Goal: Information Seeking & Learning: Learn about a topic

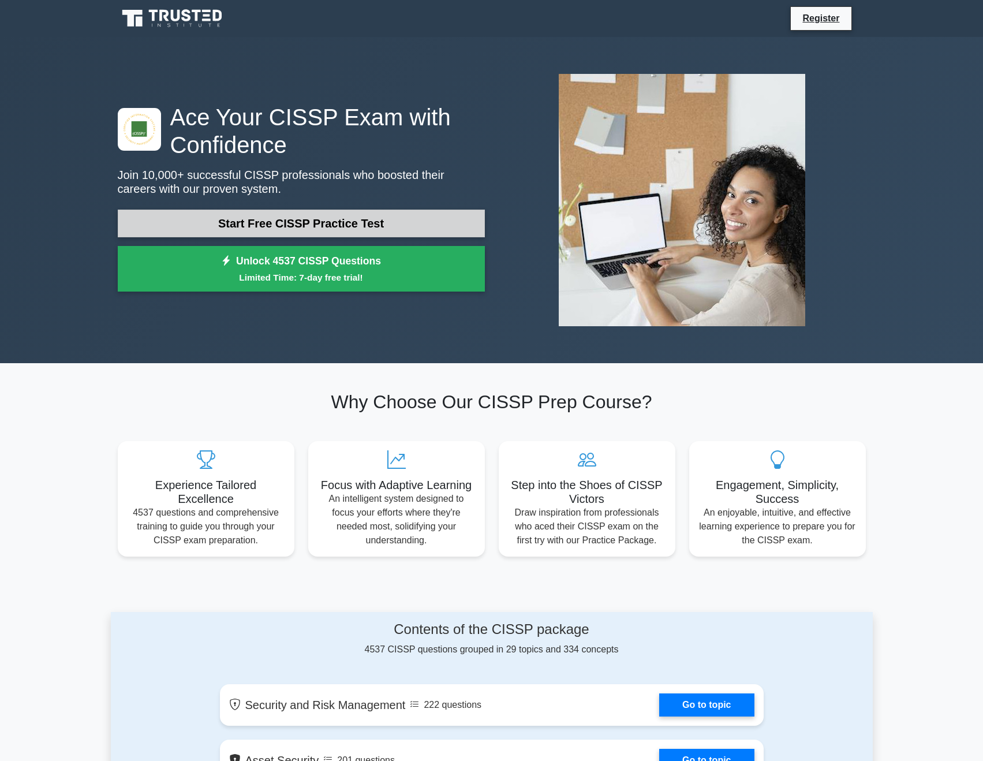
click at [315, 218] on link "Start Free CISSP Practice Test" at bounding box center [301, 224] width 367 height 28
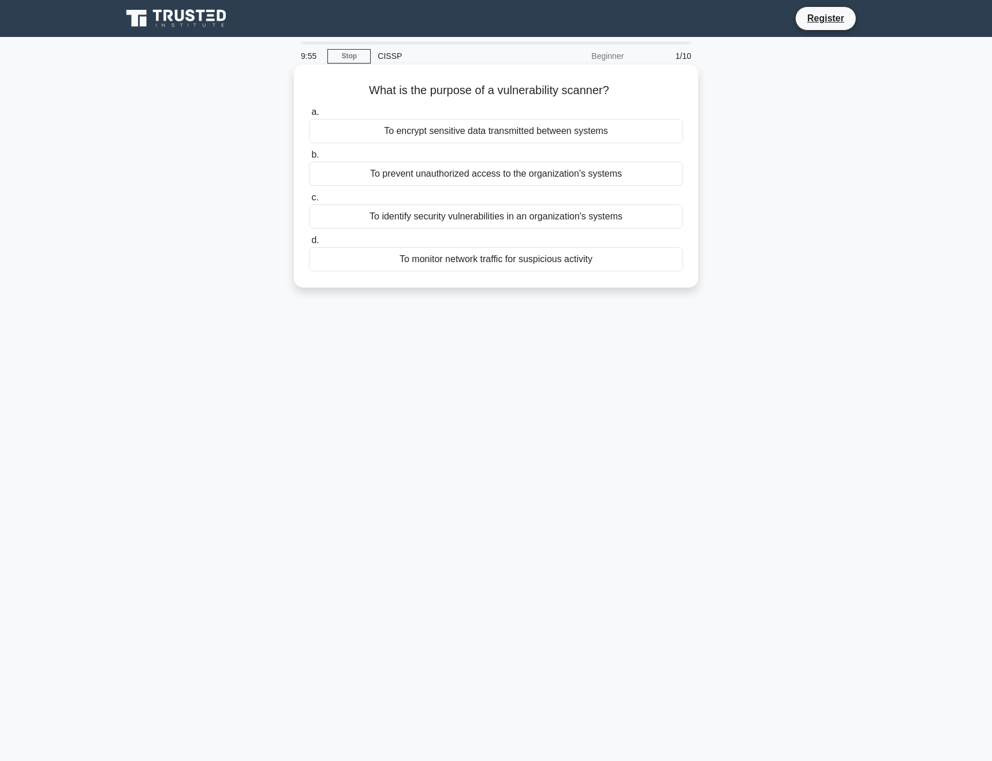
click at [507, 215] on div "To identify security vulnerabilities in an organization's systems" at bounding box center [496, 216] width 374 height 24
click at [309, 201] on input "c. To identify security vulnerabilities in an organization's systems" at bounding box center [309, 198] width 0 height 8
click at [517, 257] on div "To establish rules regarding password creation and management" at bounding box center [496, 259] width 374 height 24
click at [309, 244] on input "d. To establish rules regarding password creation and management" at bounding box center [309, 241] width 0 height 8
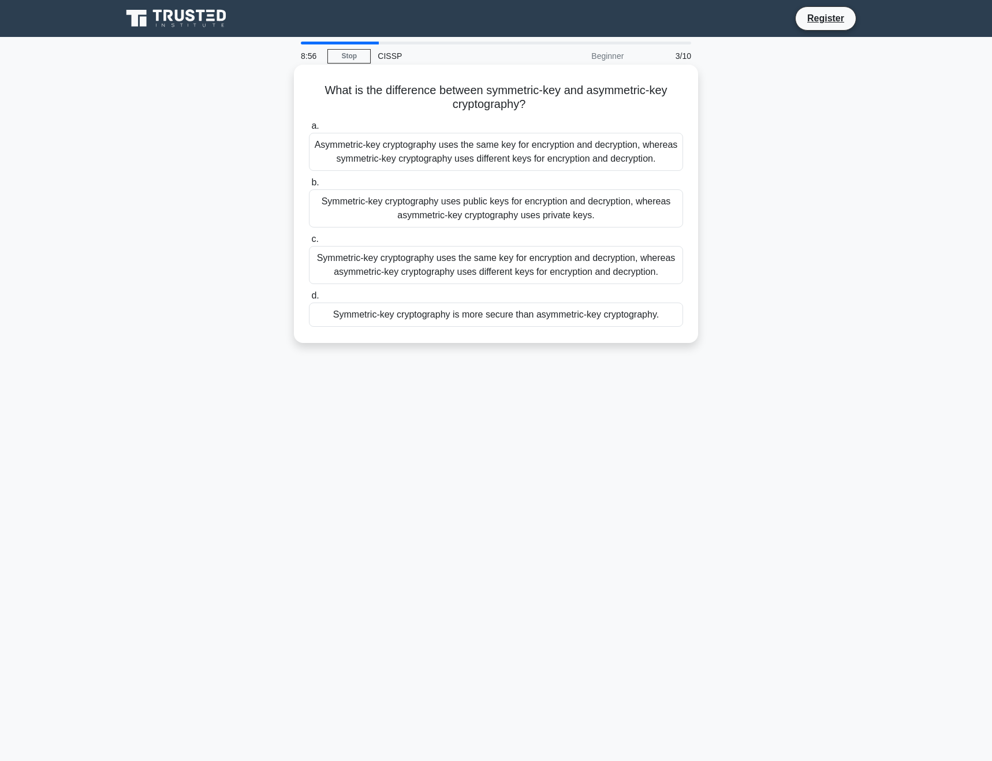
click at [528, 274] on div "Symmetric-key cryptography uses the same key for encryption and decryption, whe…" at bounding box center [496, 265] width 374 height 38
click at [309, 243] on input "c. Symmetric-key cryptography uses the same key for encryption and decryption, …" at bounding box center [309, 240] width 0 height 8
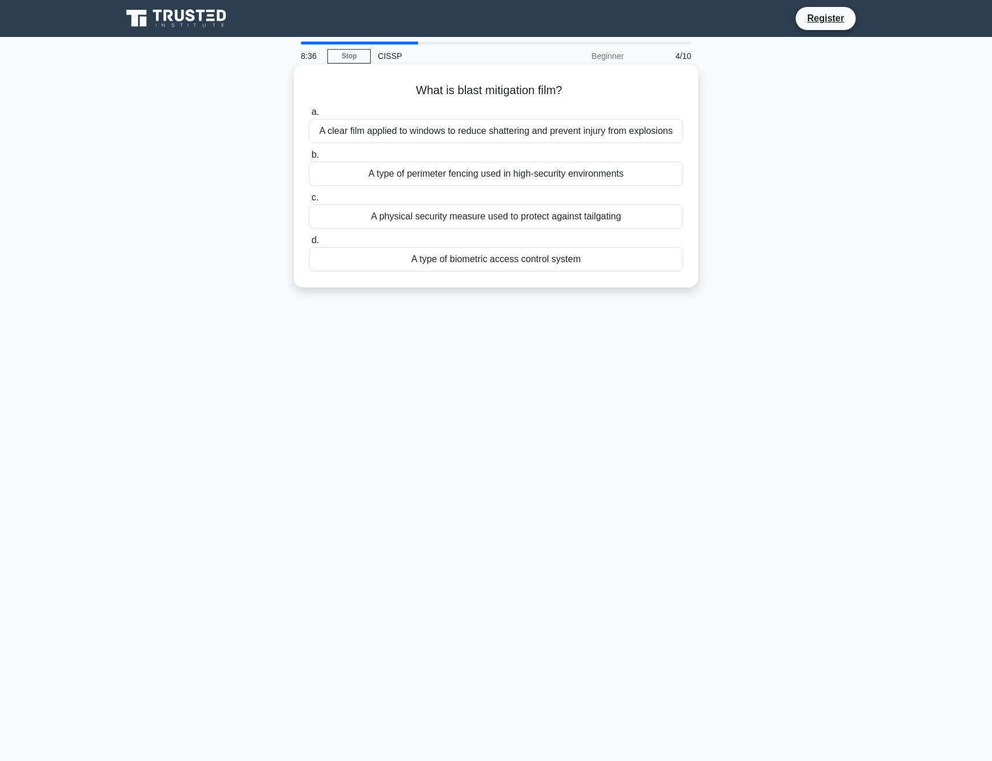
click at [455, 136] on div "A clear film applied to windows to reduce shattering and prevent injury from ex…" at bounding box center [496, 131] width 374 height 24
click at [309, 116] on input "a. A clear film applied to windows to reduce shattering and prevent injury from…" at bounding box center [309, 113] width 0 height 8
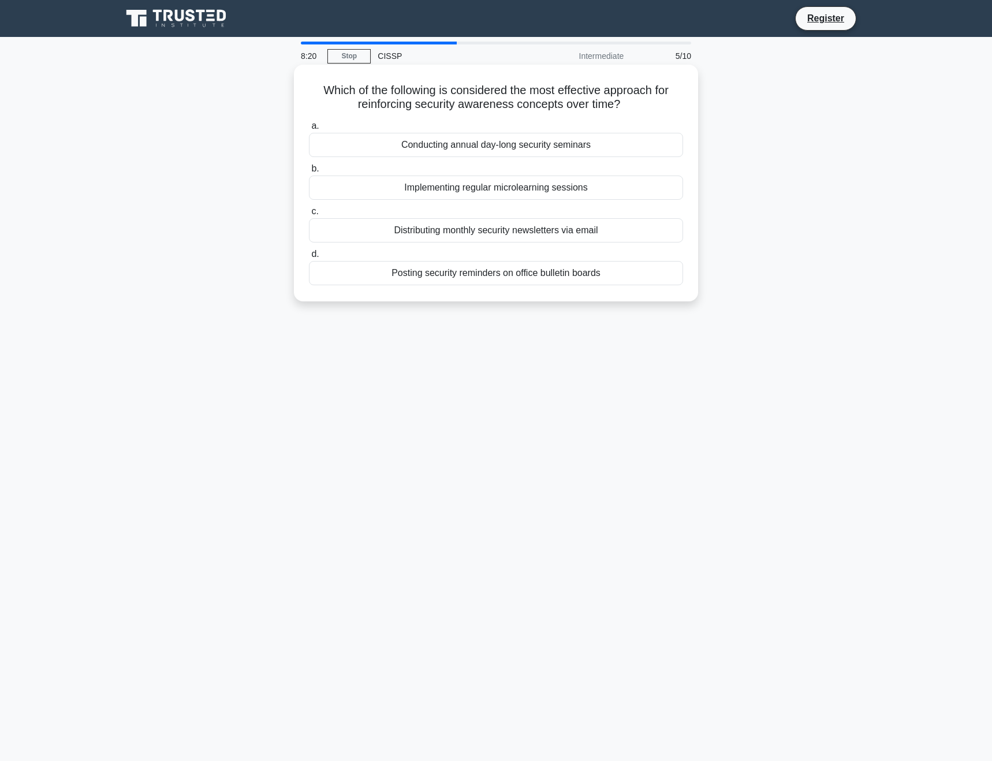
click at [492, 190] on div "Implementing regular microlearning sessions" at bounding box center [496, 187] width 374 height 24
click at [309, 173] on input "b. Implementing regular microlearning sessions" at bounding box center [309, 169] width 0 height 8
click at [512, 270] on div "Implement access controls and monitor user activities" at bounding box center [496, 273] width 374 height 24
click at [309, 258] on input "d. Implement access controls and monitor user activities" at bounding box center [309, 255] width 0 height 8
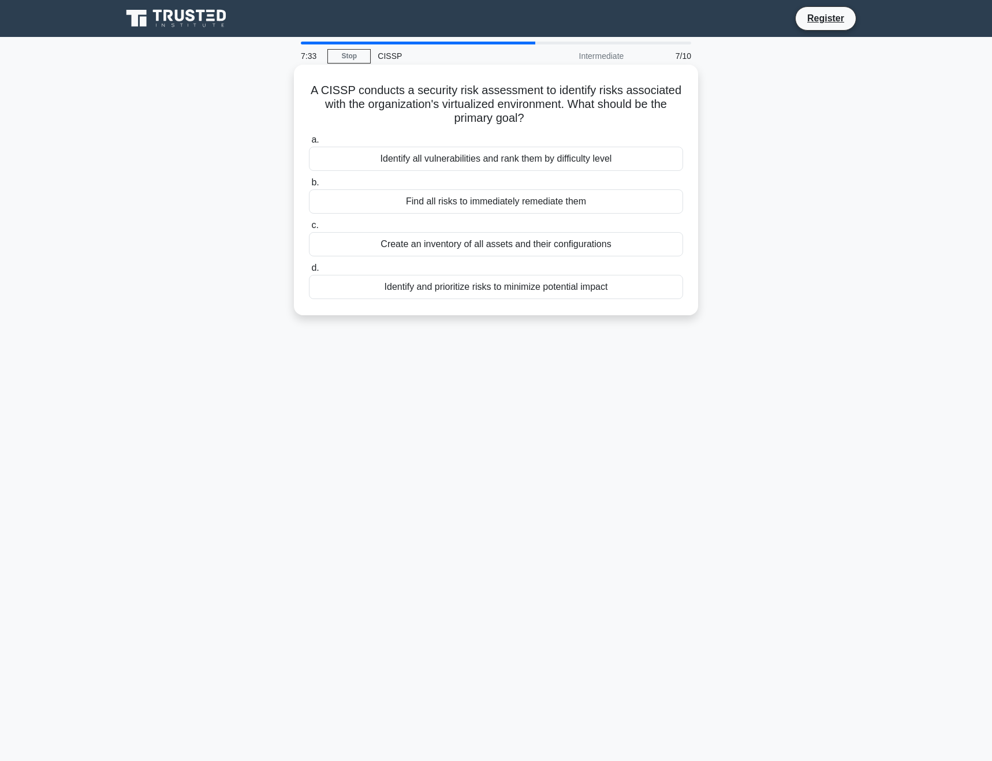
click at [518, 291] on div "Identify and prioritize risks to minimize potential impact" at bounding box center [496, 287] width 374 height 24
click at [309, 272] on input "d. Identify and prioritize risks to minimize potential impact" at bounding box center [309, 268] width 0 height 8
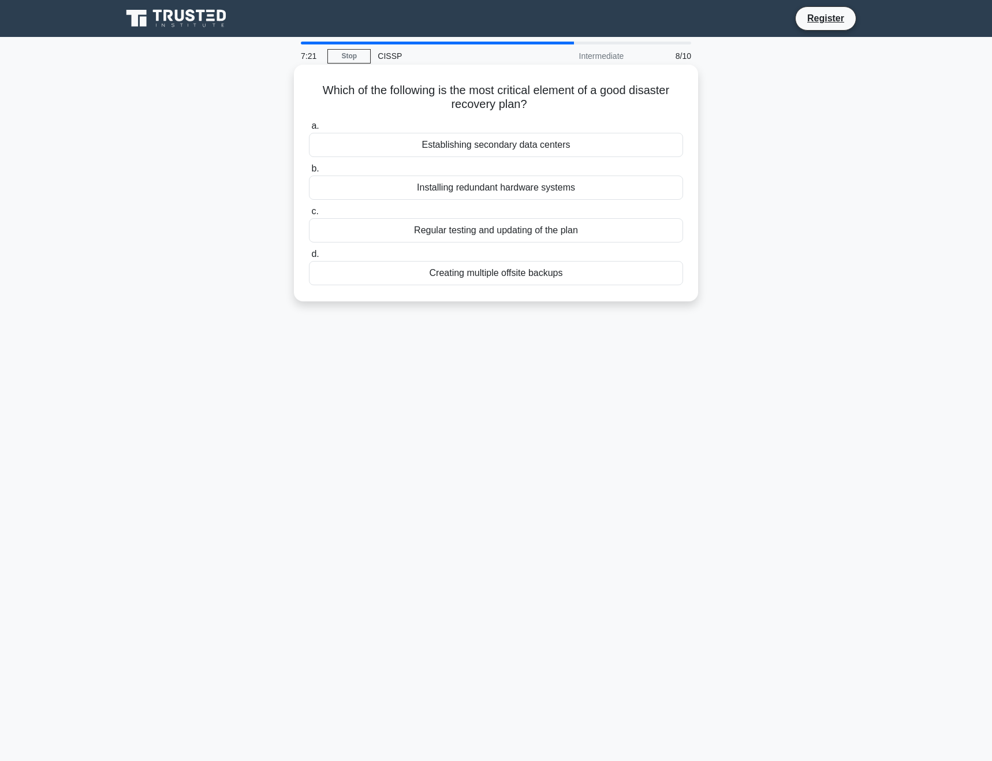
click at [548, 233] on div "Regular testing and updating of the plan" at bounding box center [496, 230] width 374 height 24
click at [309, 215] on input "c. Regular testing and updating of the plan" at bounding box center [309, 212] width 0 height 8
click at [509, 190] on div "Integration with other disaster recovery plans" at bounding box center [496, 187] width 374 height 24
click at [309, 173] on input "b. Integration with other disaster recovery plans" at bounding box center [309, 169] width 0 height 8
click at [498, 145] on div "VPN with multi-factor authentication" at bounding box center [496, 145] width 374 height 24
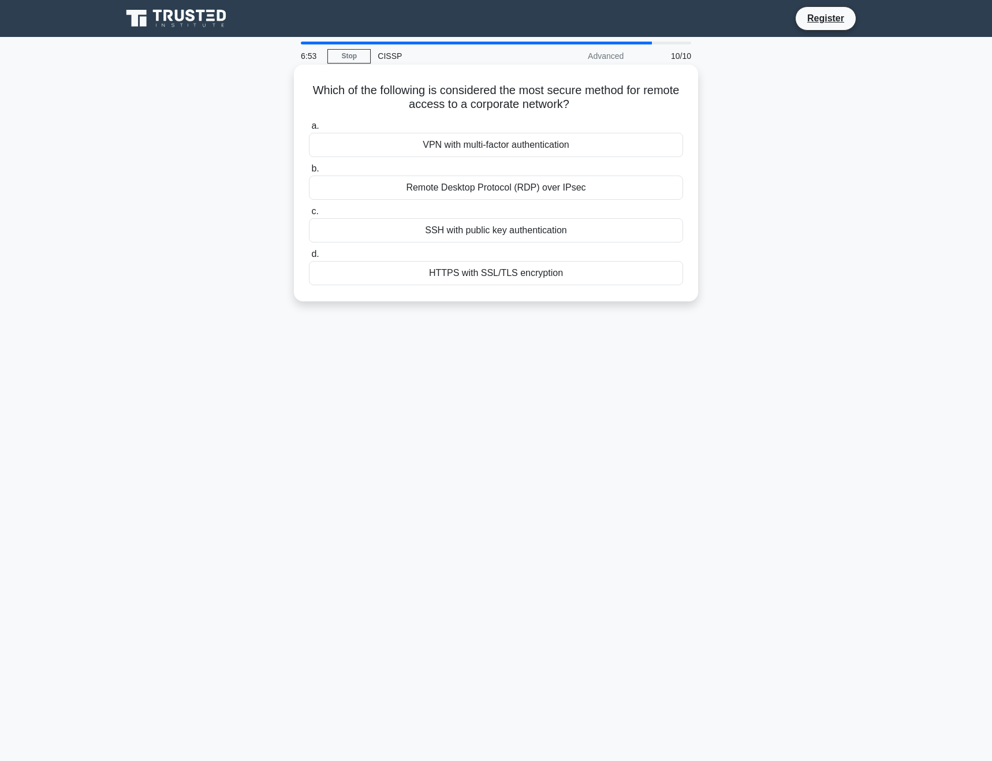
click at [309, 130] on input "a. VPN with multi-factor authentication" at bounding box center [309, 126] width 0 height 8
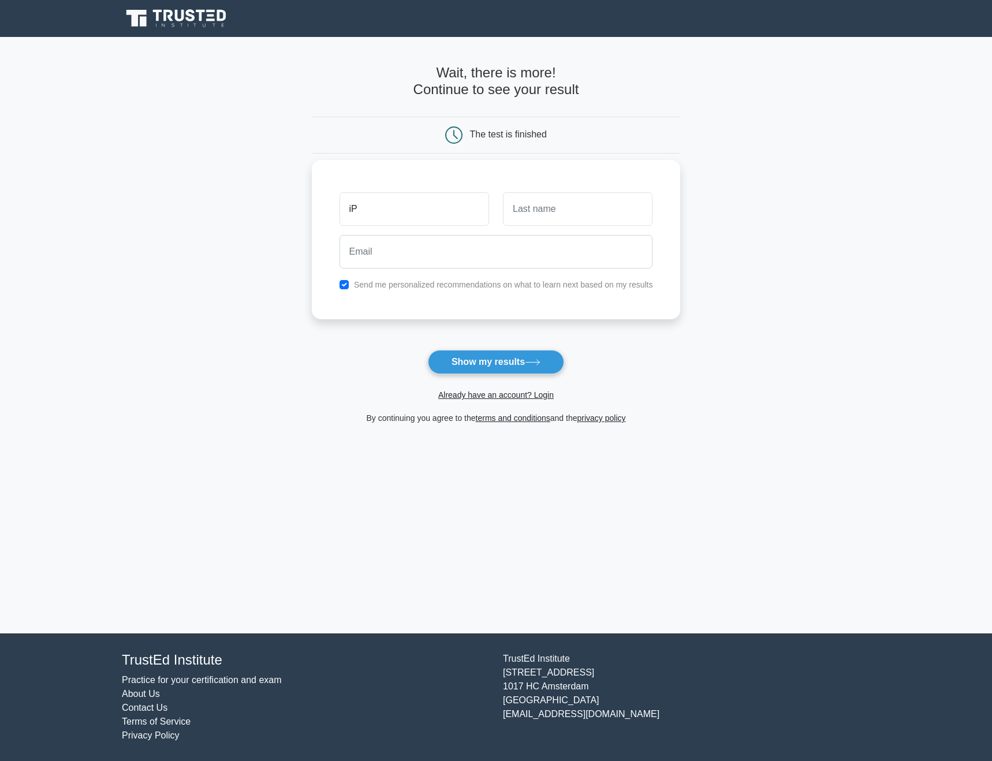
type input "i"
type input "Pantelis"
type input "Chatzikonstantinou"
click at [522, 264] on input "email" at bounding box center [495, 251] width 313 height 33
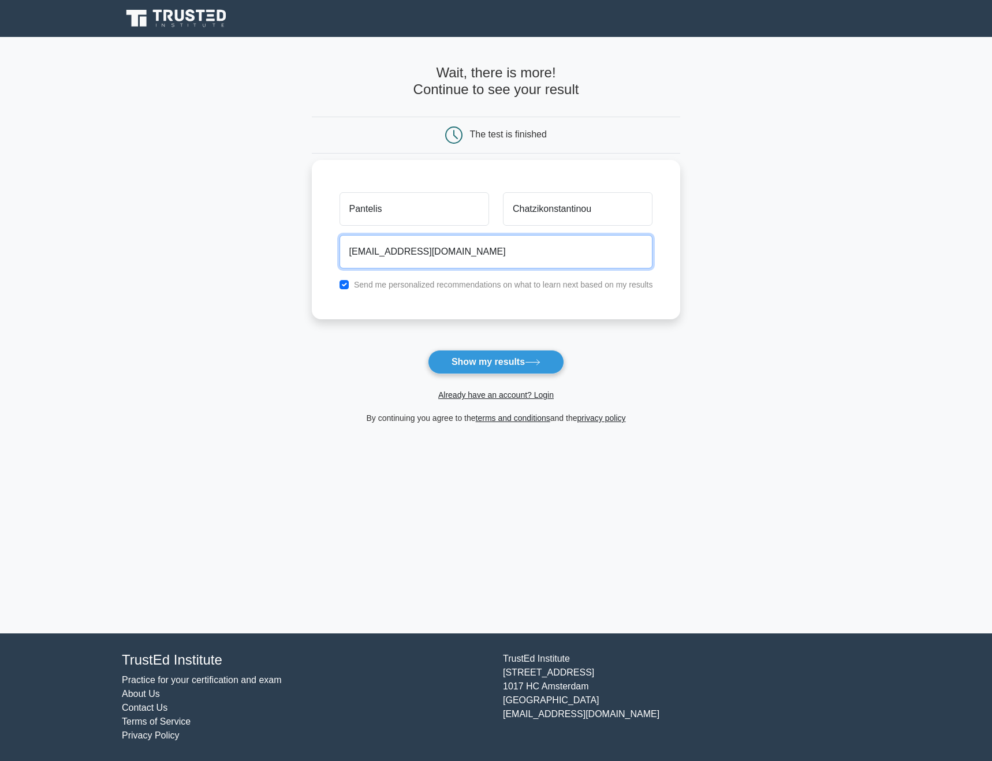
type input "[EMAIL_ADDRESS][DOMAIN_NAME]"
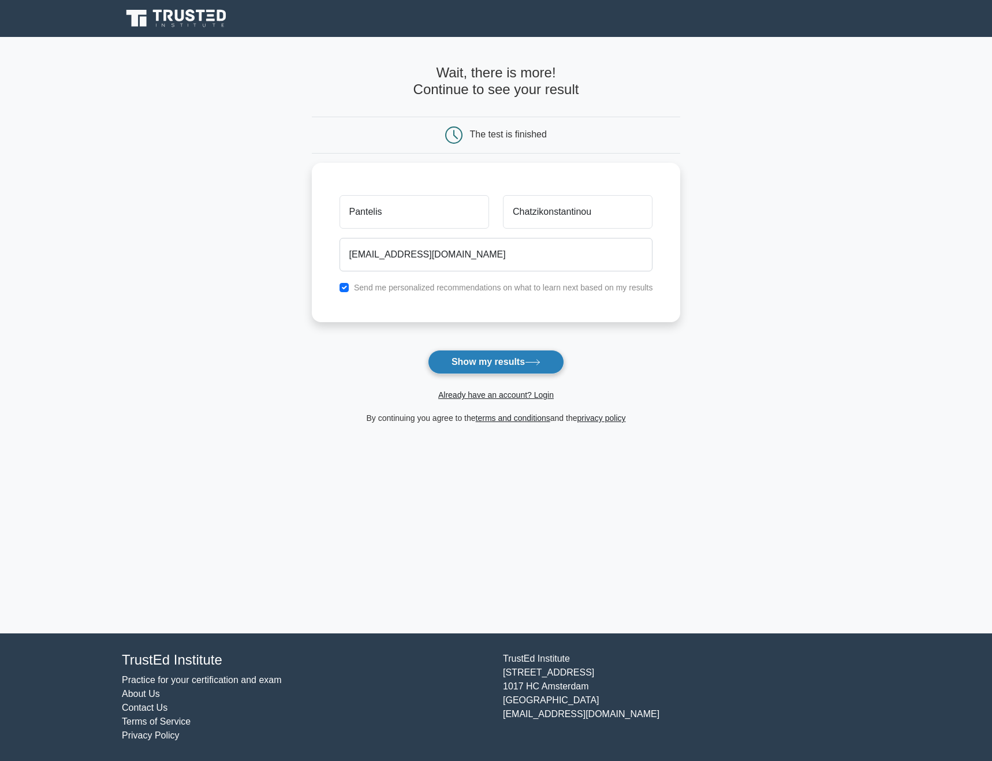
click at [506, 358] on button "Show my results" at bounding box center [496, 362] width 136 height 24
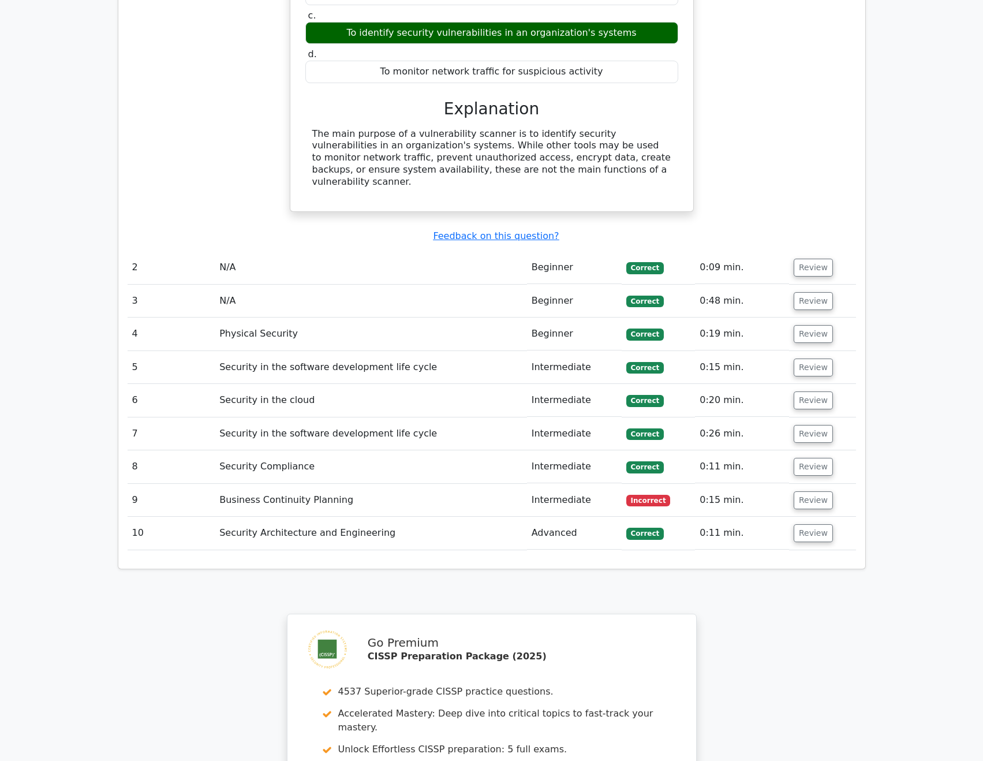
scroll to position [1111, 0]
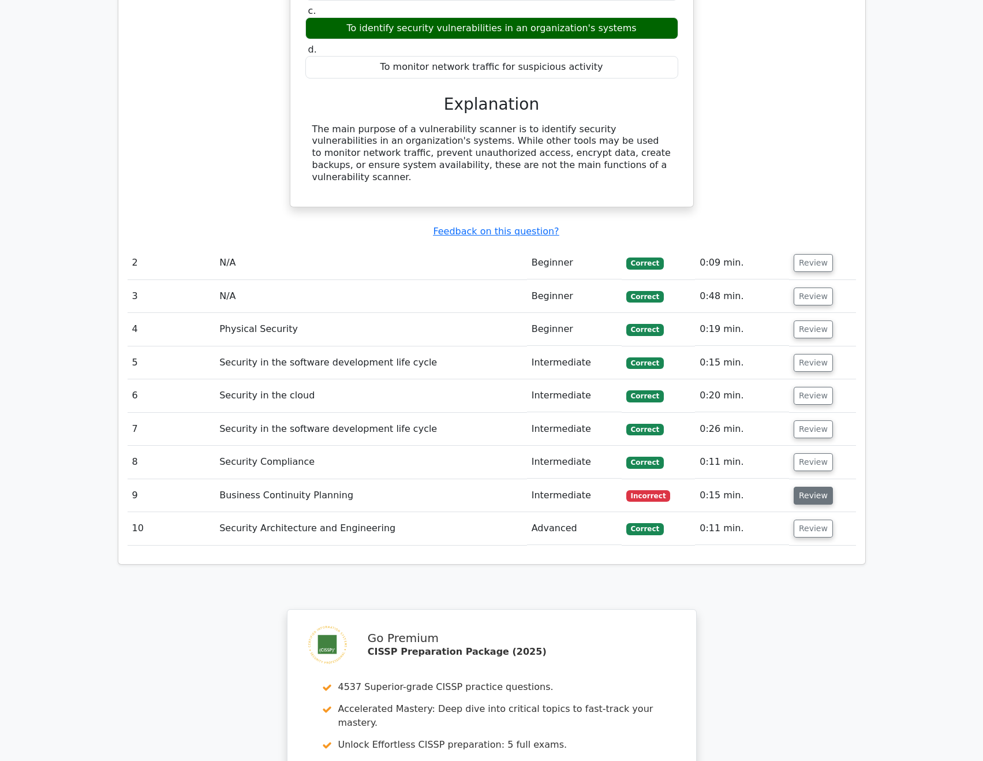
click at [819, 487] on button "Review" at bounding box center [813, 496] width 39 height 18
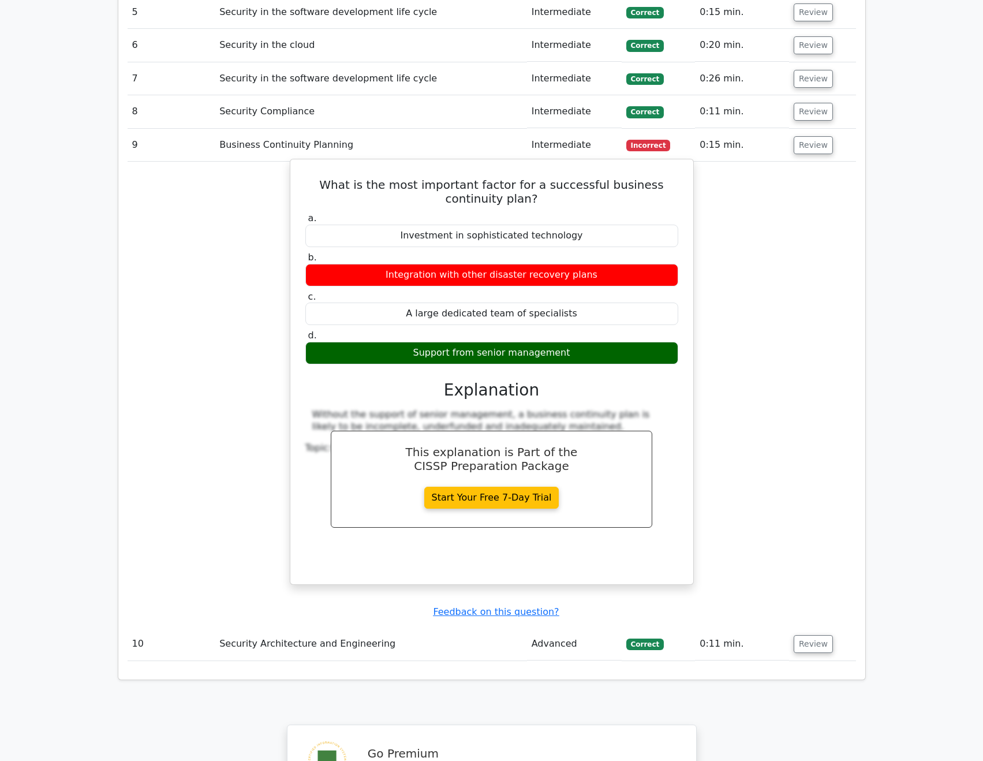
scroll to position [1530, 0]
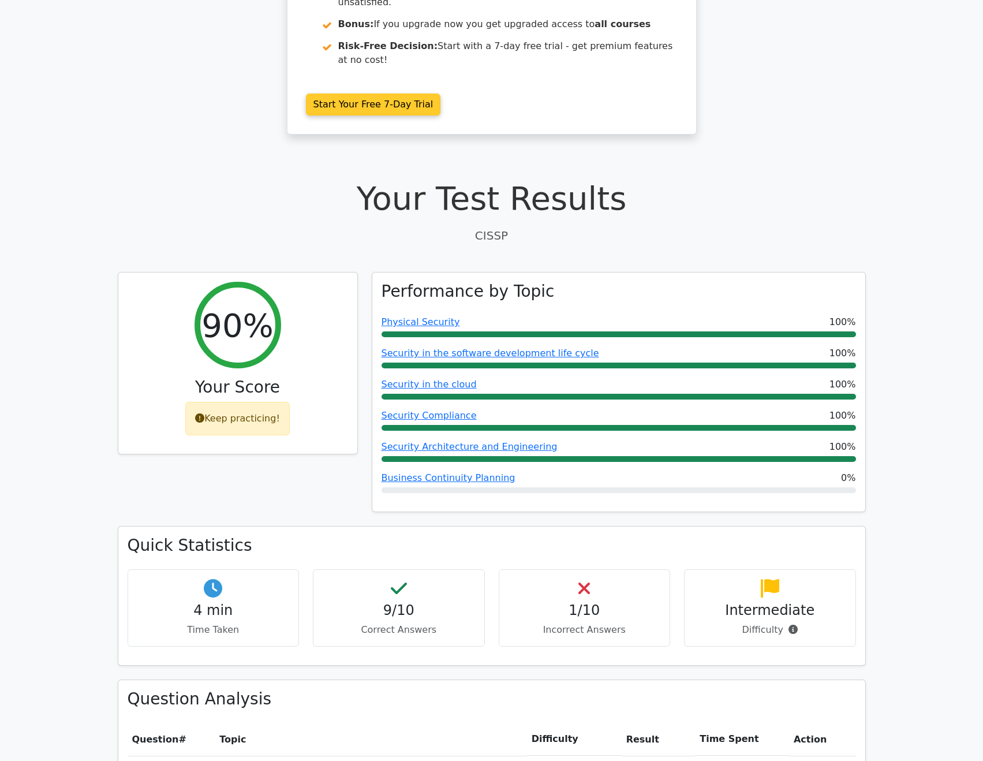
scroll to position [101, 0]
